Goal: Task Accomplishment & Management: Complete application form

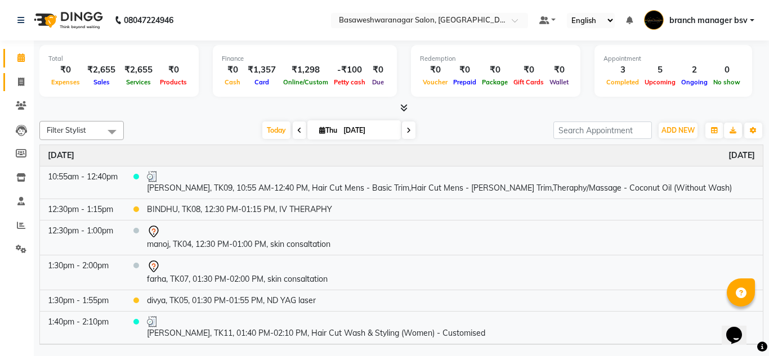
scroll to position [132, 0]
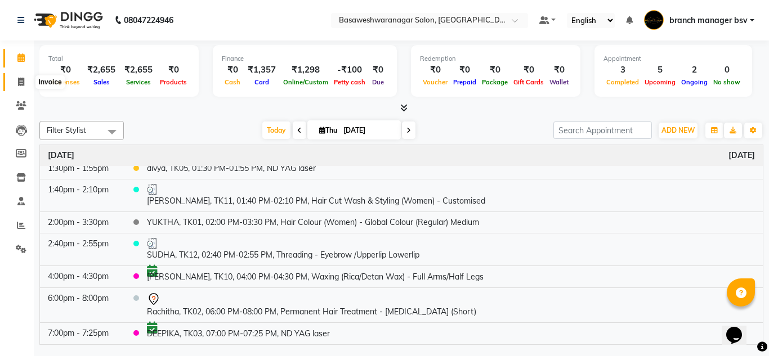
click at [24, 84] on icon at bounding box center [21, 82] width 6 height 8
select select "842"
select select "service"
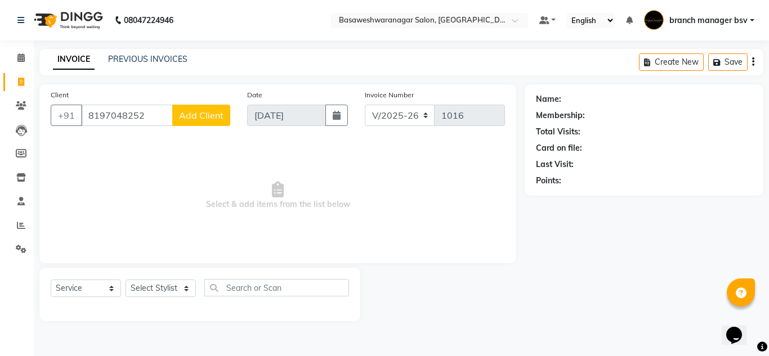
type input "8197048252"
click at [193, 120] on span "Add Client" at bounding box center [201, 115] width 44 height 11
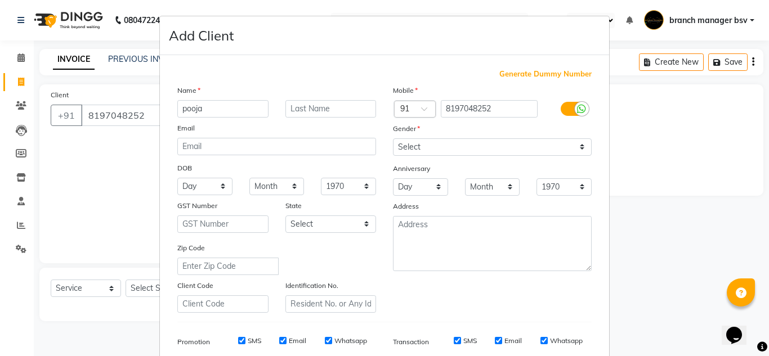
type input "pooja"
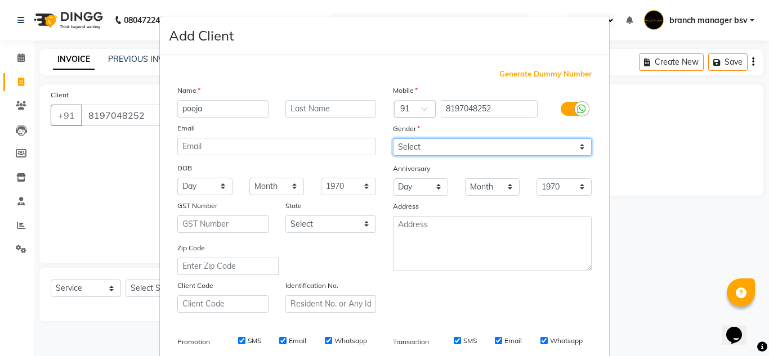
click at [471, 144] on select "Select [DEMOGRAPHIC_DATA] [DEMOGRAPHIC_DATA] Other Prefer Not To Say" at bounding box center [492, 146] width 199 height 17
select select "[DEMOGRAPHIC_DATA]"
click at [393, 138] on select "Select [DEMOGRAPHIC_DATA] [DEMOGRAPHIC_DATA] Other Prefer Not To Say" at bounding box center [492, 146] width 199 height 17
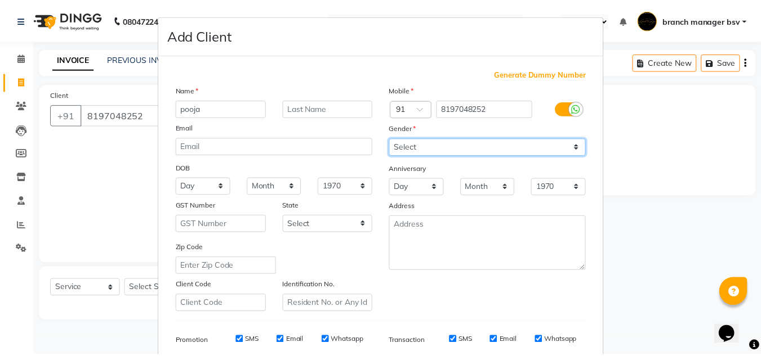
scroll to position [163, 0]
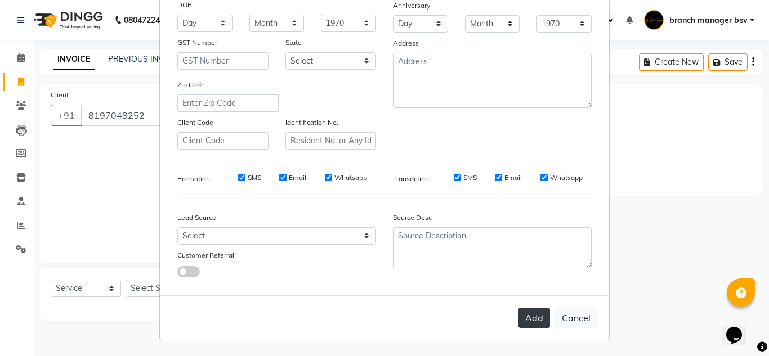
click at [524, 312] on button "Add" at bounding box center [534, 318] width 32 height 20
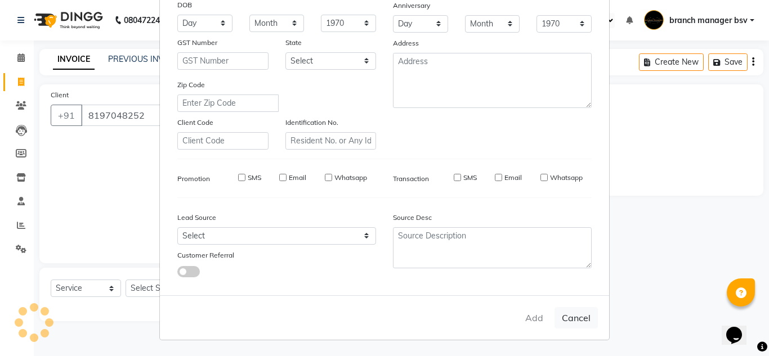
select select
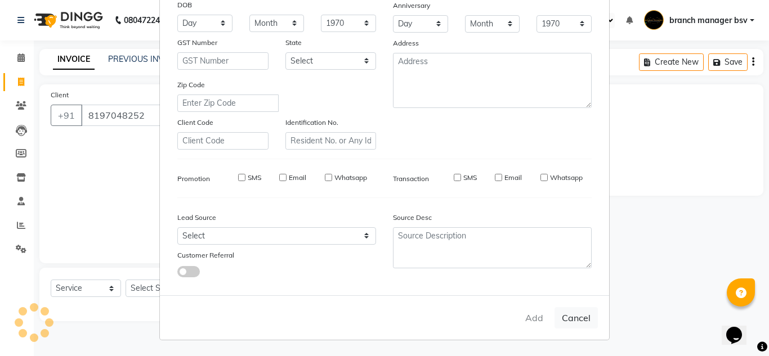
select select
checkbox input "false"
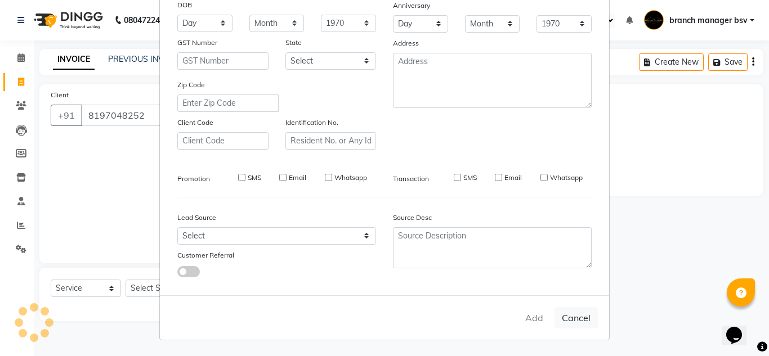
checkbox input "false"
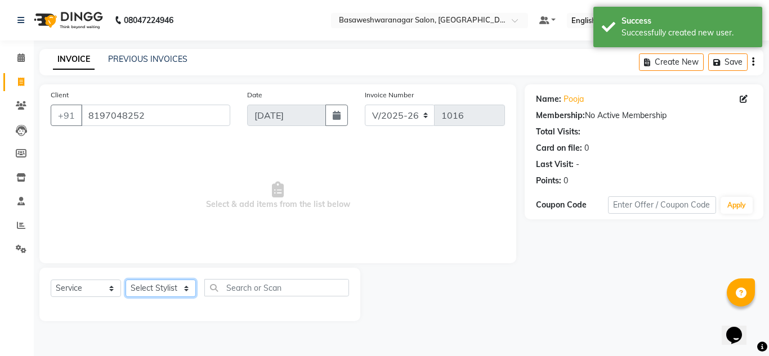
click at [172, 290] on select "Select Stylist [PERSON_NAME] manager bsv [PERSON_NAME] [PERSON_NAME] [PERSON_NA…" at bounding box center [161, 288] width 70 height 17
select select "46882"
click at [126, 280] on select "Select Stylist [PERSON_NAME] manager bsv [PERSON_NAME] [PERSON_NAME] [PERSON_NA…" at bounding box center [161, 288] width 70 height 17
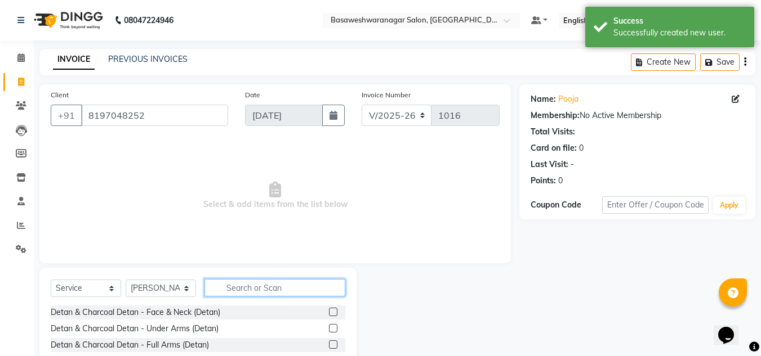
click at [256, 288] on input "text" at bounding box center [274, 287] width 141 height 17
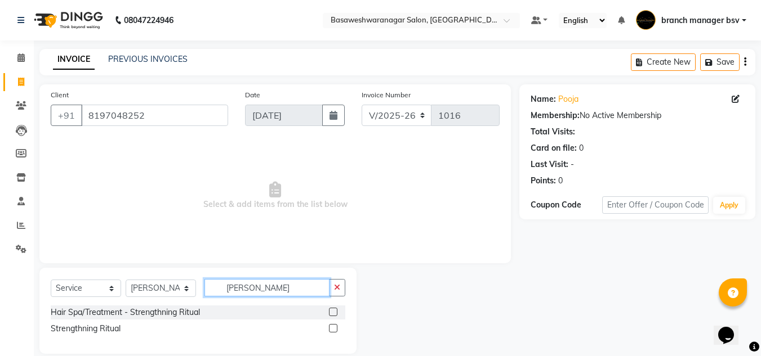
type input "[PERSON_NAME]"
click at [334, 329] on label at bounding box center [333, 328] width 8 height 8
click at [334, 329] on input "checkbox" at bounding box center [332, 328] width 7 height 7
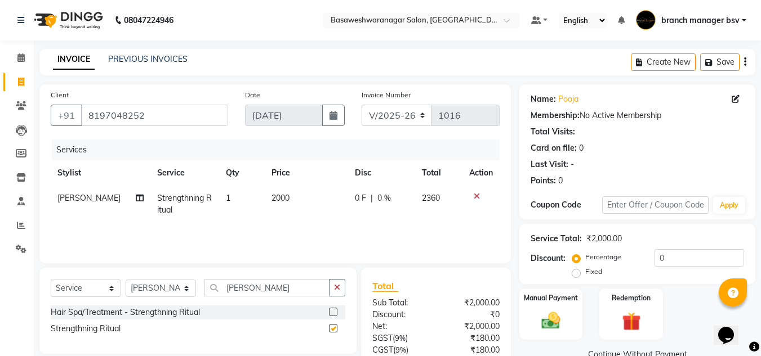
checkbox input "false"
click at [297, 189] on td "2000" at bounding box center [306, 204] width 83 height 37
select select "46882"
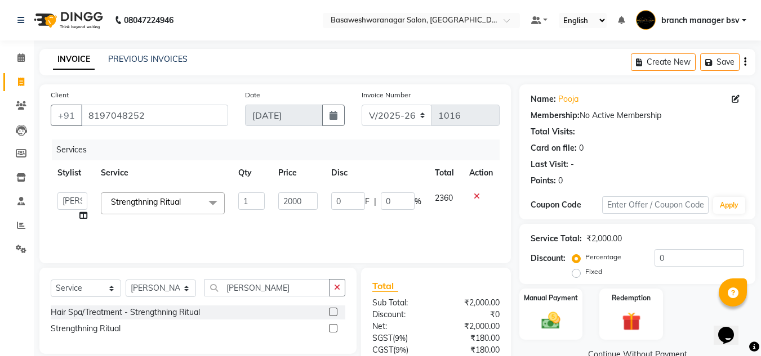
click at [297, 189] on td "2000" at bounding box center [297, 207] width 52 height 43
click at [293, 198] on input "2000" at bounding box center [297, 201] width 39 height 17
type input "2500"
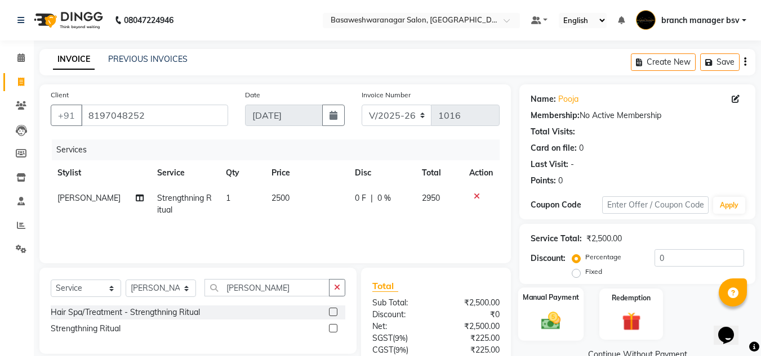
click at [553, 306] on div "Manual Payment" at bounding box center [551, 314] width 66 height 53
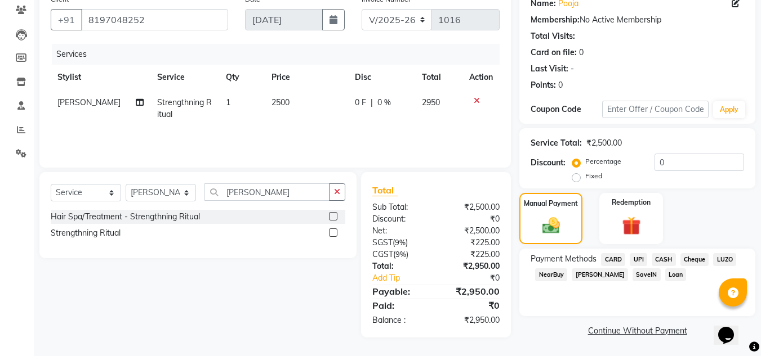
click at [644, 261] on span "UPI" at bounding box center [637, 259] width 17 height 13
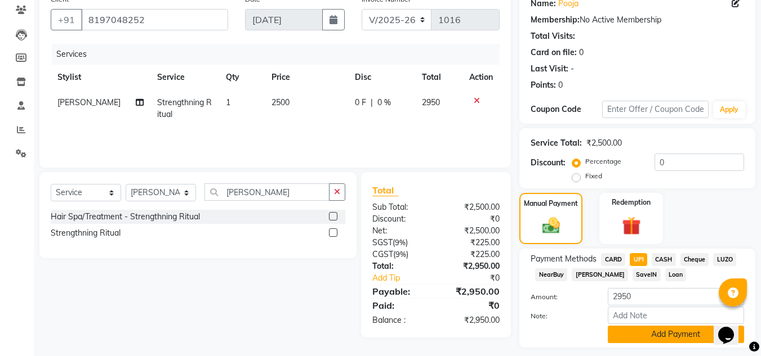
click at [648, 335] on button "Add Payment" at bounding box center [675, 334] width 136 height 17
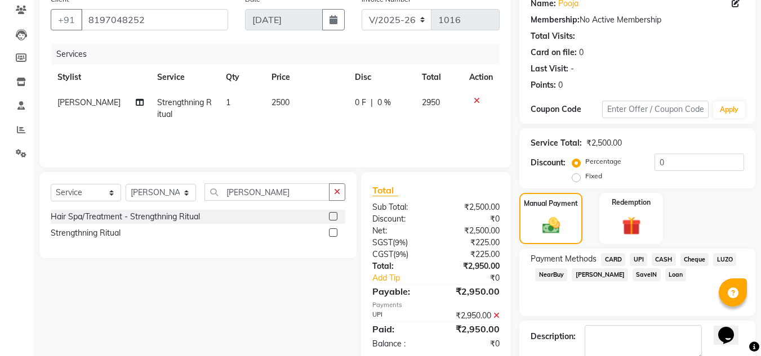
scroll to position [159, 0]
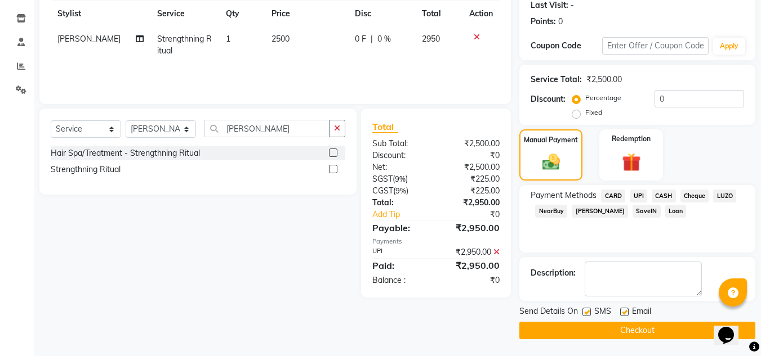
click at [639, 328] on button "Checkout" at bounding box center [637, 330] width 236 height 17
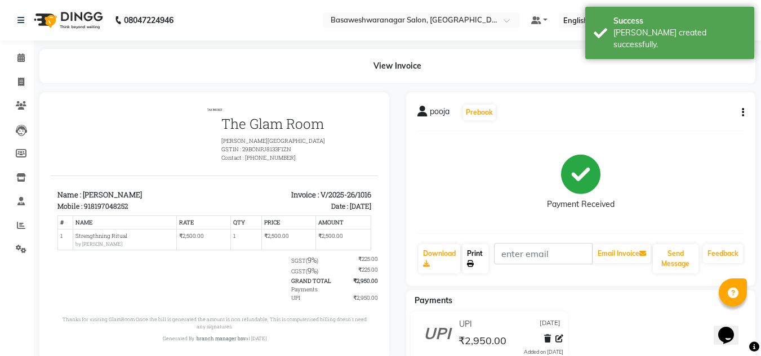
click at [471, 256] on link "Print" at bounding box center [475, 258] width 26 height 29
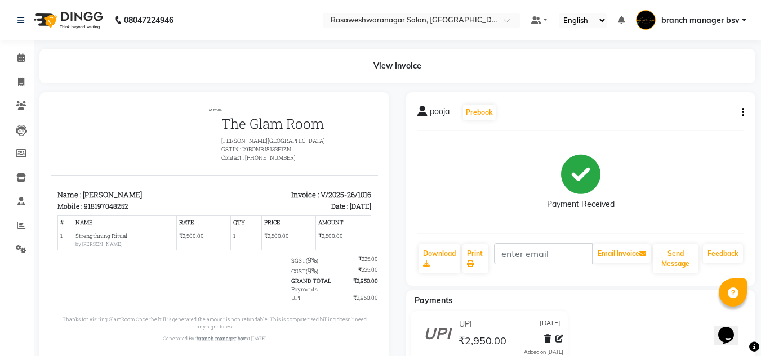
click at [650, 99] on div "pooja Prebook Payment Received Download Print Email Invoice Send Message Feedba…" at bounding box center [581, 189] width 350 height 194
click at [20, 60] on icon at bounding box center [20, 57] width 7 height 8
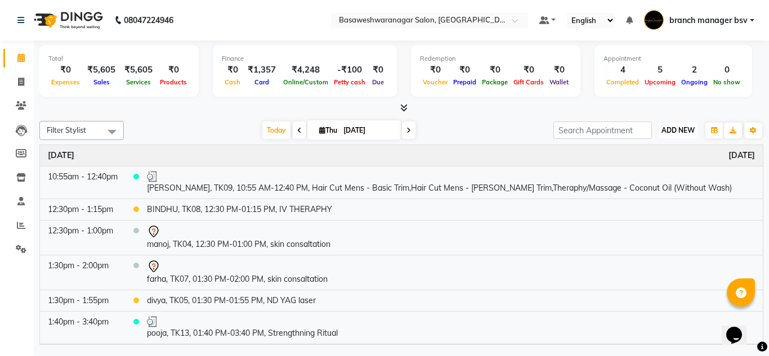
click at [685, 131] on span "ADD NEW" at bounding box center [677, 130] width 33 height 8
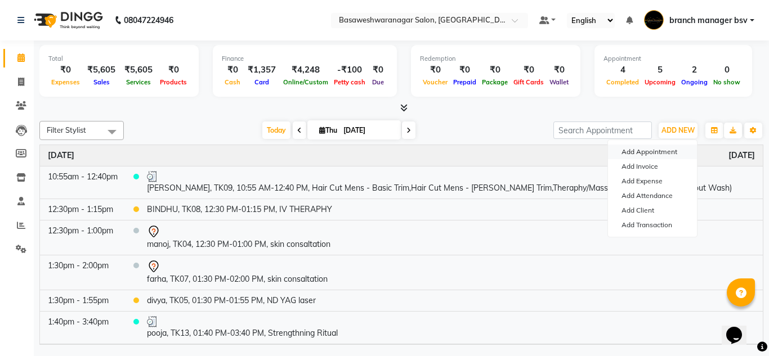
click at [674, 150] on button "Add Appointment" at bounding box center [652, 152] width 89 height 15
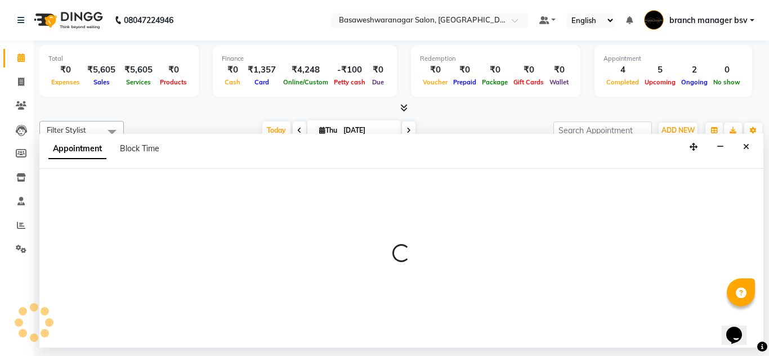
select select "540"
select select "tentative"
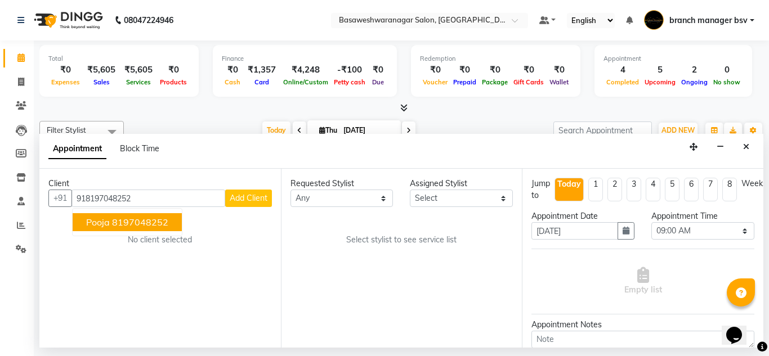
click at [159, 219] on ngb-highlight "8197048252" at bounding box center [140, 222] width 56 height 11
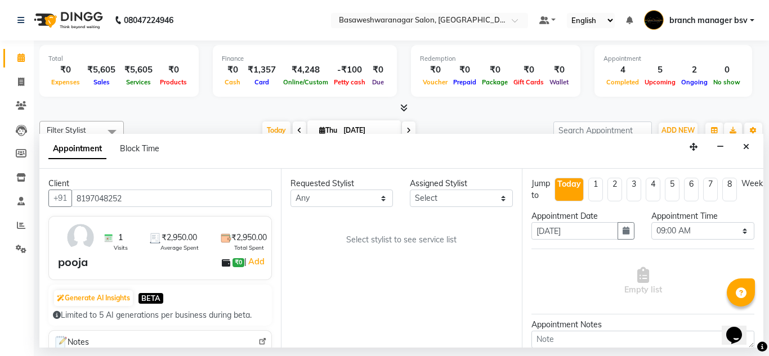
type input "8197048252"
click at [498, 194] on select "Select [PERSON_NAME] manager bsv [PERSON_NAME] [PERSON_NAME] [PERSON_NAME] [PER…" at bounding box center [461, 198] width 103 height 17
select select "46882"
click at [410, 190] on select "Select [PERSON_NAME] manager bsv [PERSON_NAME] [PERSON_NAME] [PERSON_NAME] [PER…" at bounding box center [461, 198] width 103 height 17
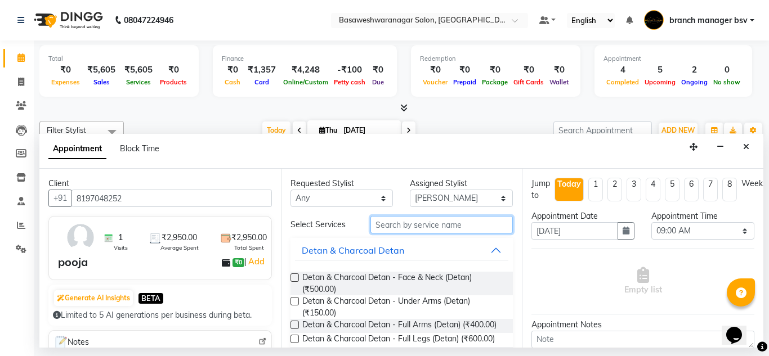
click at [403, 228] on input "text" at bounding box center [441, 224] width 143 height 17
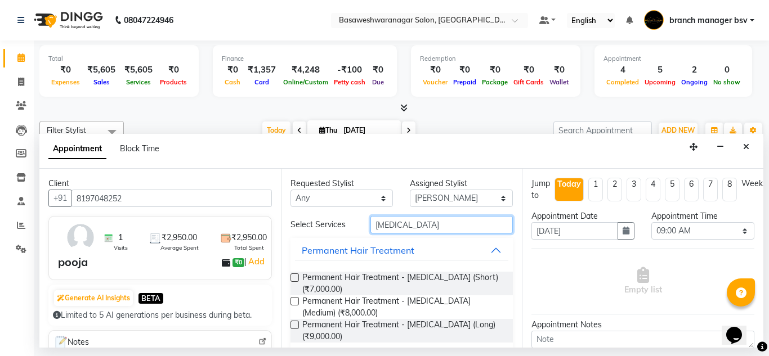
type input "[MEDICAL_DATA]"
click at [290, 303] on label at bounding box center [294, 301] width 8 height 8
click at [290, 303] on input "checkbox" at bounding box center [293, 302] width 7 height 7
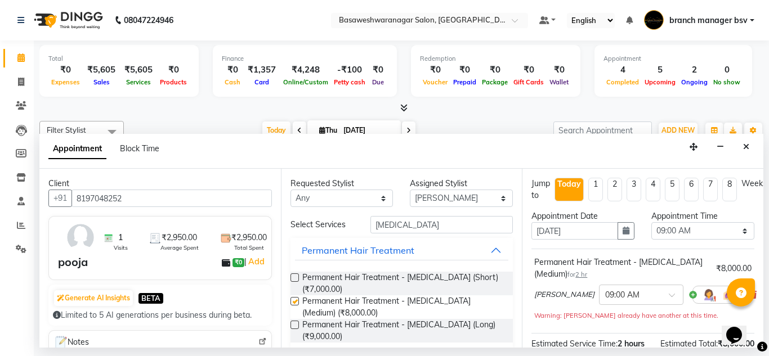
checkbox input "false"
click at [624, 232] on icon "button" at bounding box center [626, 231] width 7 height 8
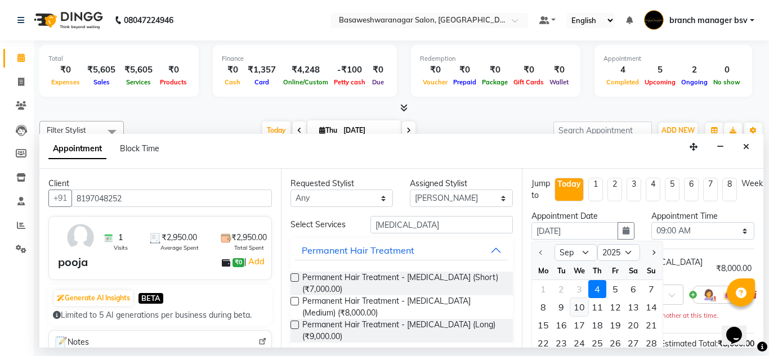
click at [579, 308] on div "10" at bounding box center [579, 307] width 18 height 18
type input "[DATE]"
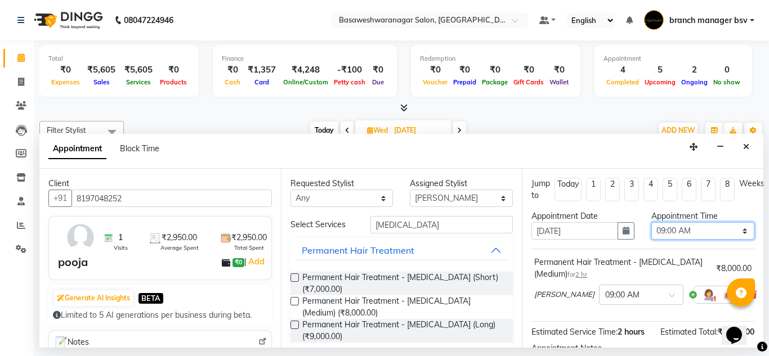
click at [688, 229] on select "Select 09:00 AM 09:15 AM 09:30 AM 09:45 AM 10:00 AM 10:15 AM 10:30 AM 10:45 AM …" at bounding box center [702, 230] width 103 height 17
select select "660"
click at [651, 222] on select "Select 09:00 AM 09:15 AM 09:30 AM 09:45 AM 10:00 AM 10:15 AM 10:30 AM 10:45 AM …" at bounding box center [702, 230] width 103 height 17
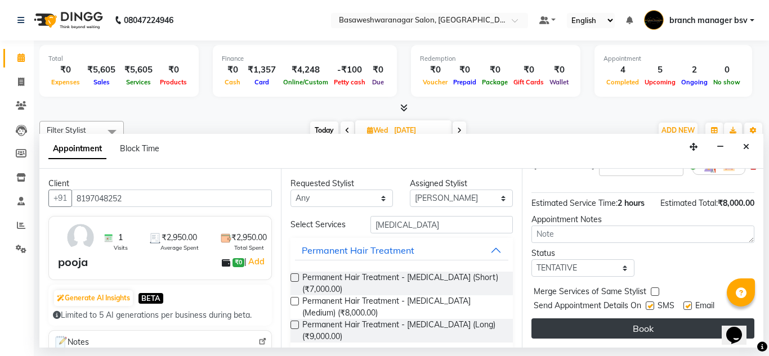
click at [576, 326] on button "Book" at bounding box center [642, 329] width 223 height 20
